Goal: Task Accomplishment & Management: Use online tool/utility

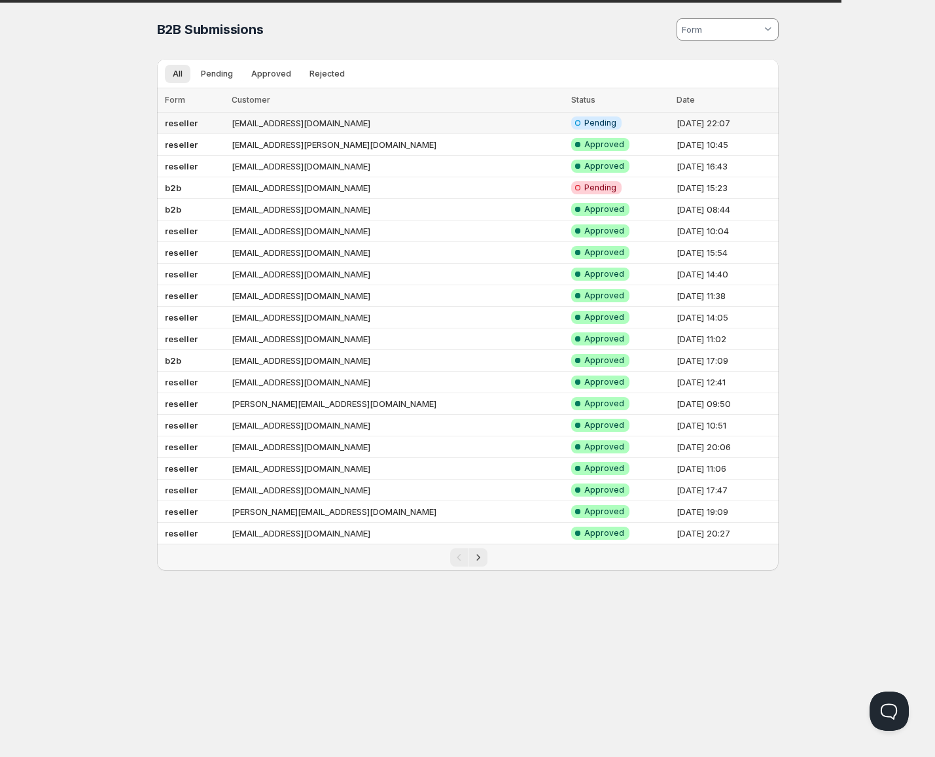
click at [376, 122] on td "[EMAIL_ADDRESS][DOMAIN_NAME]" at bounding box center [398, 124] width 340 height 22
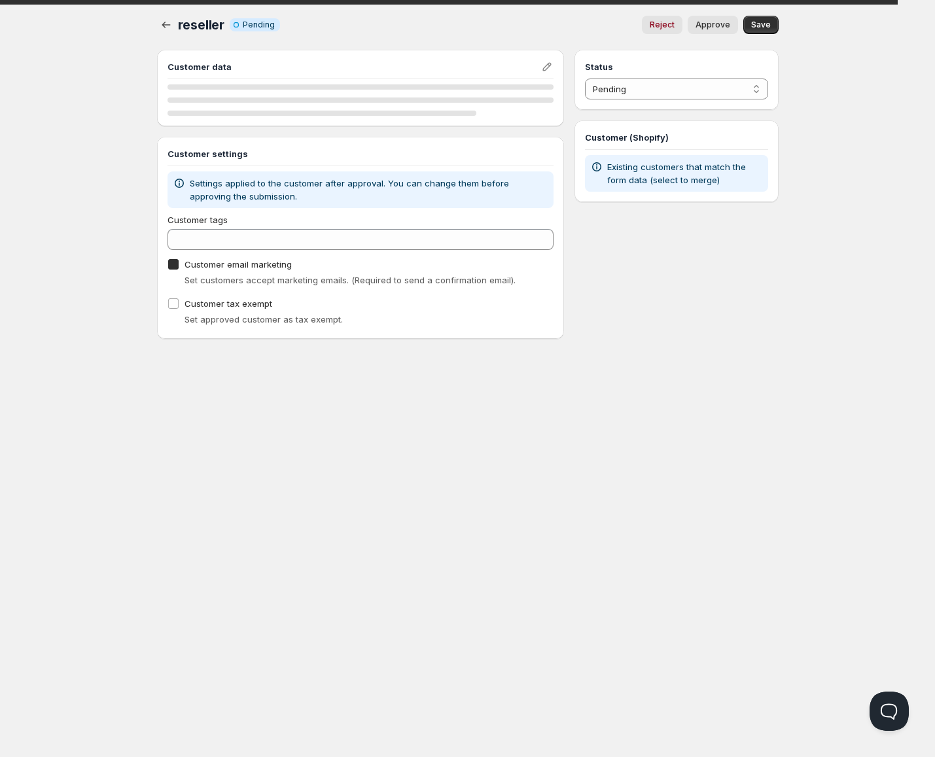
checkbox input "true"
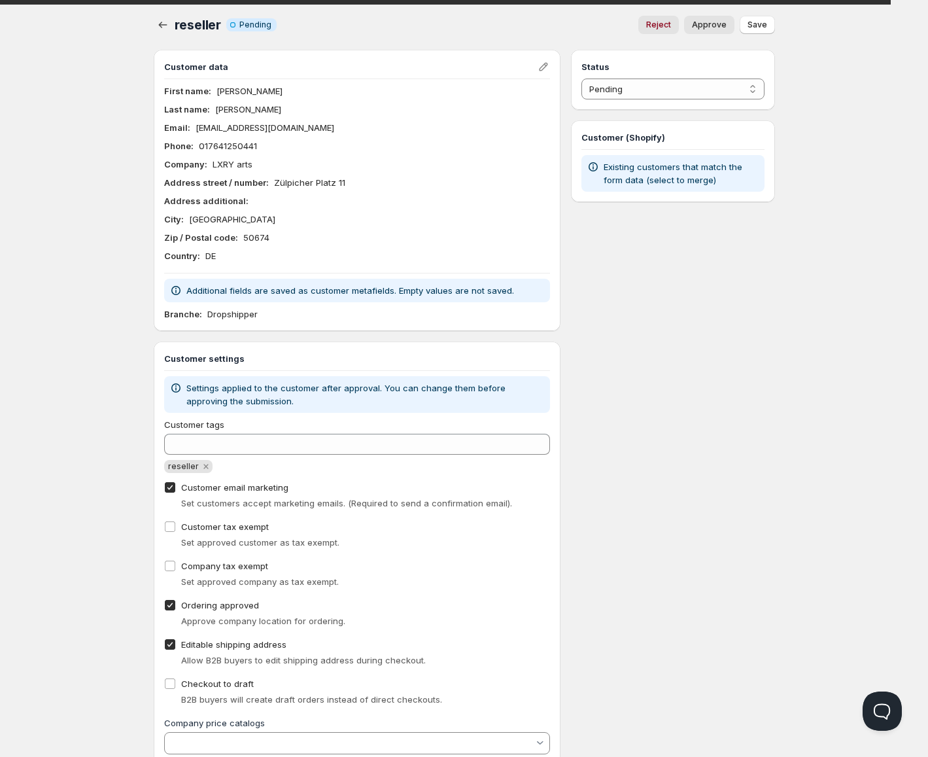
click at [701, 25] on span "Approve" at bounding box center [709, 25] width 35 height 10
select select "1"
